Goal: Task Accomplishment & Management: Complete application form

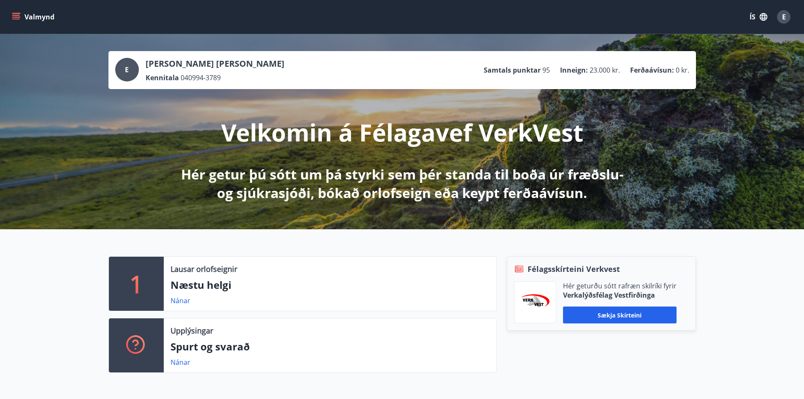
click at [10, 14] on button "Valmynd" at bounding box center [34, 16] width 48 height 15
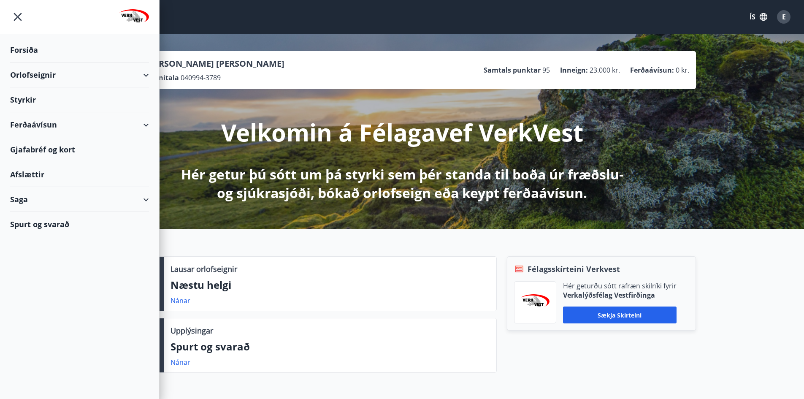
click at [148, 129] on div "Ferðaávísun" at bounding box center [79, 124] width 139 height 25
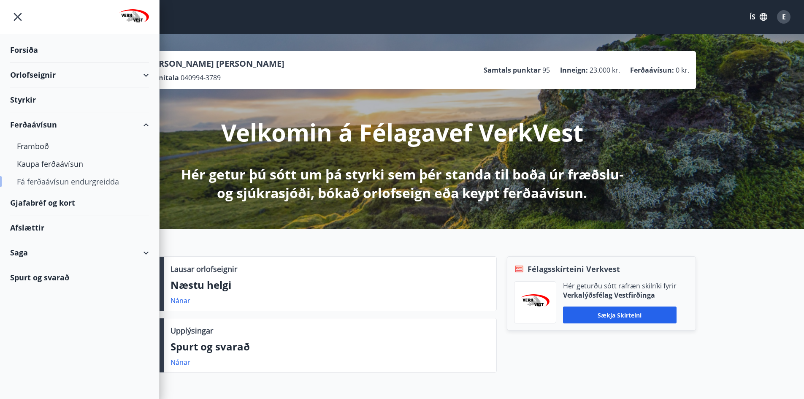
click at [67, 179] on div "Fá ferðaávísun endurgreidda" at bounding box center [79, 182] width 125 height 18
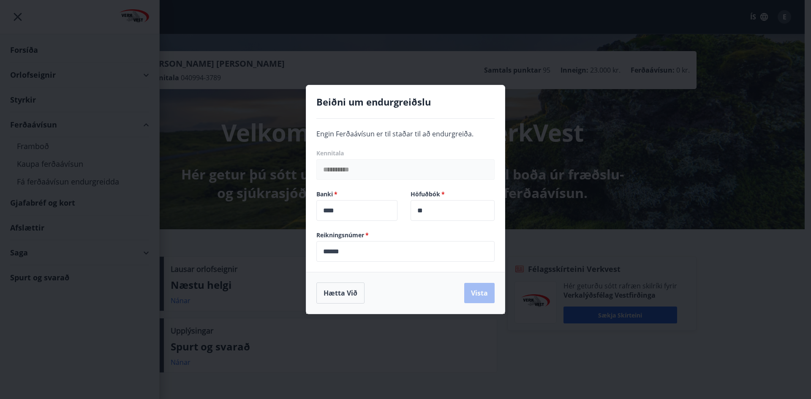
click at [375, 242] on input "******" at bounding box center [405, 251] width 178 height 21
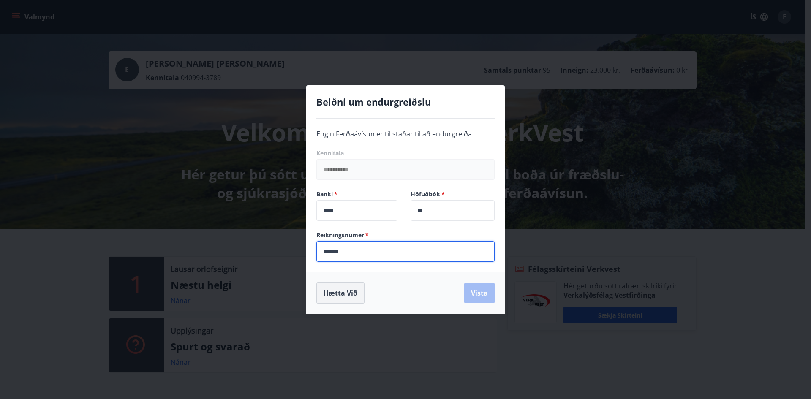
click at [336, 294] on button "Hætta við" at bounding box center [340, 292] width 48 height 21
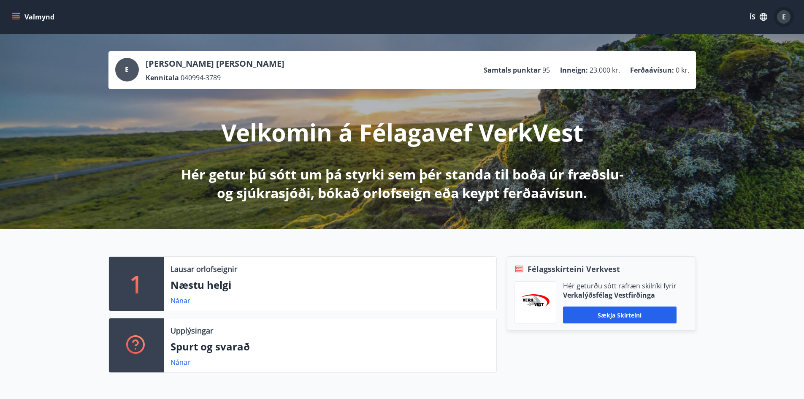
click at [779, 15] on div "E" at bounding box center [784, 17] width 14 height 14
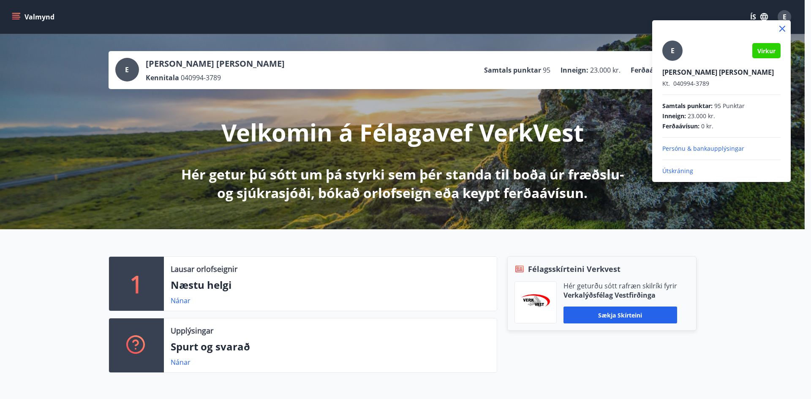
click at [687, 172] on p "Útskráning" at bounding box center [721, 171] width 118 height 8
